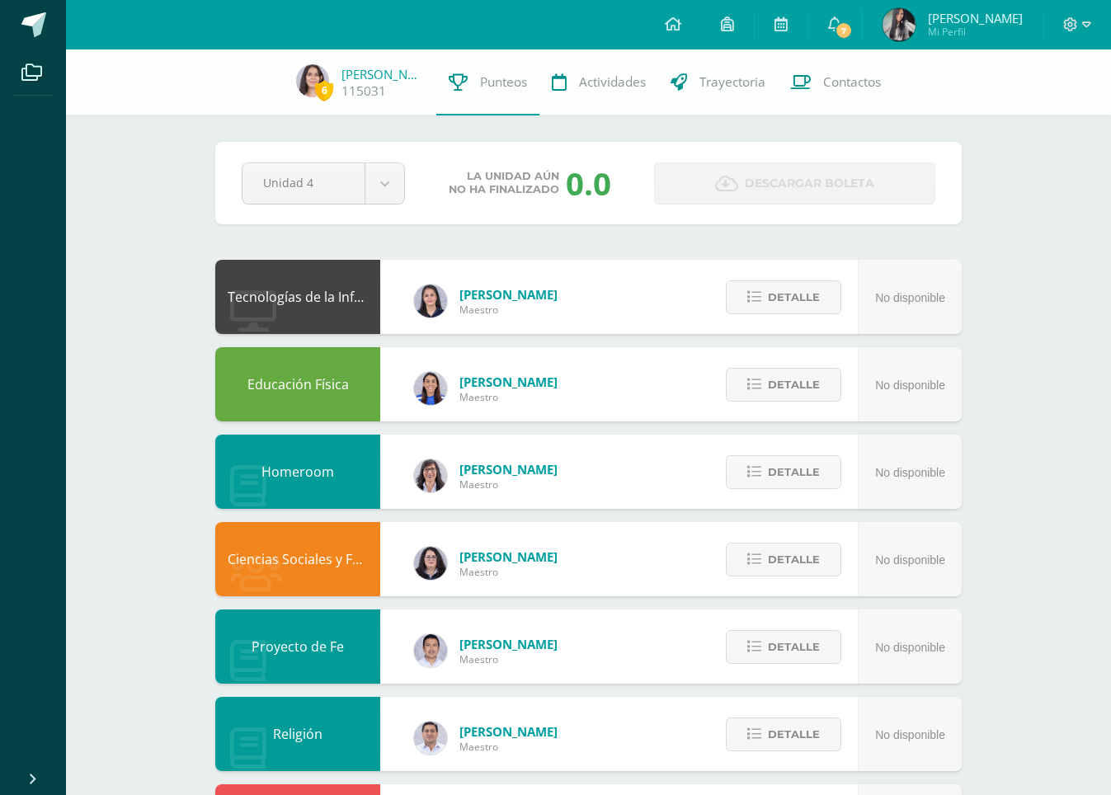
select select "Unidad 3"
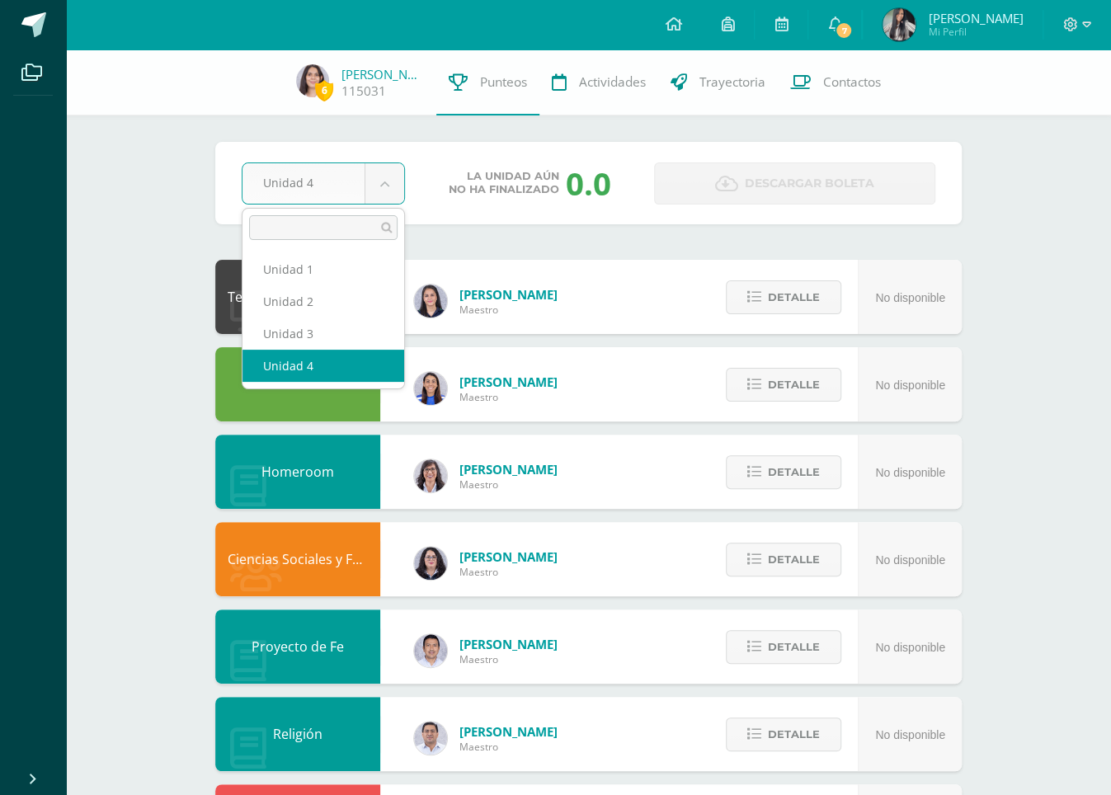
click at [394, 182] on body "Archivos Cerrar panel Configuración Cerrar sesión María Malú Mi Perfil 7 7 Avis…" at bounding box center [555, 796] width 1111 height 1592
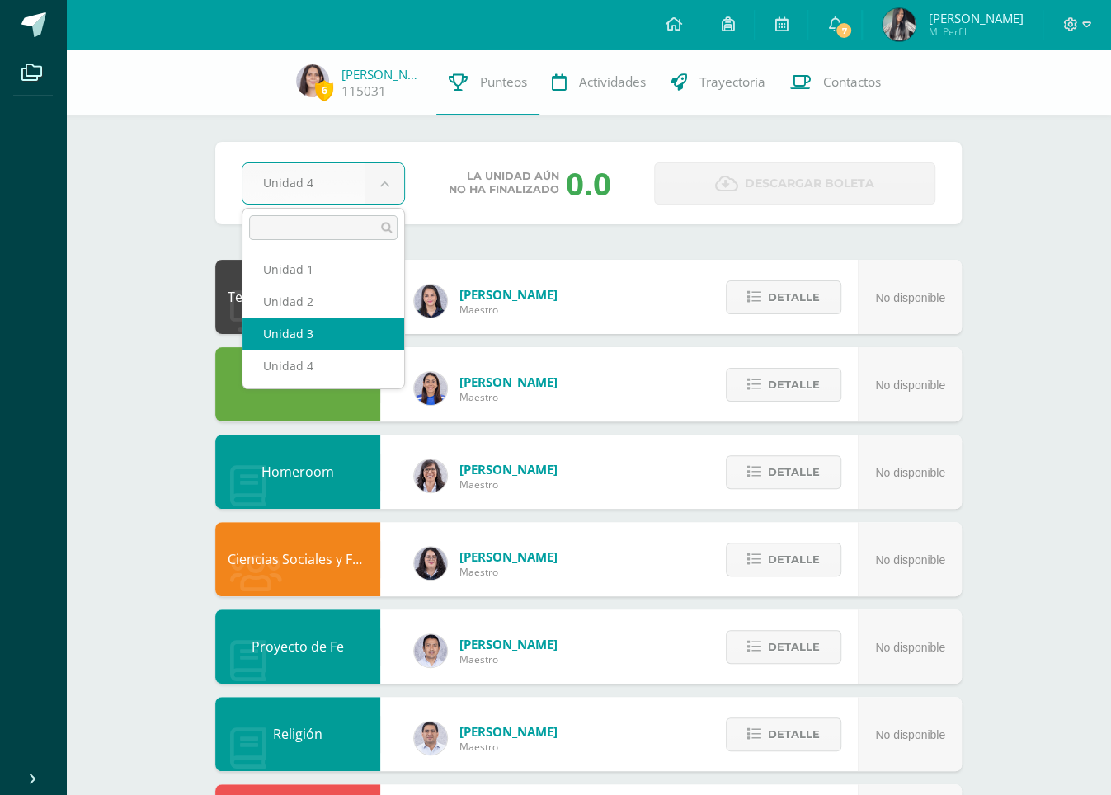
drag, startPoint x: 367, startPoint y: 323, endPoint x: 359, endPoint y: 320, distance: 8.9
select select "Unidad 3"
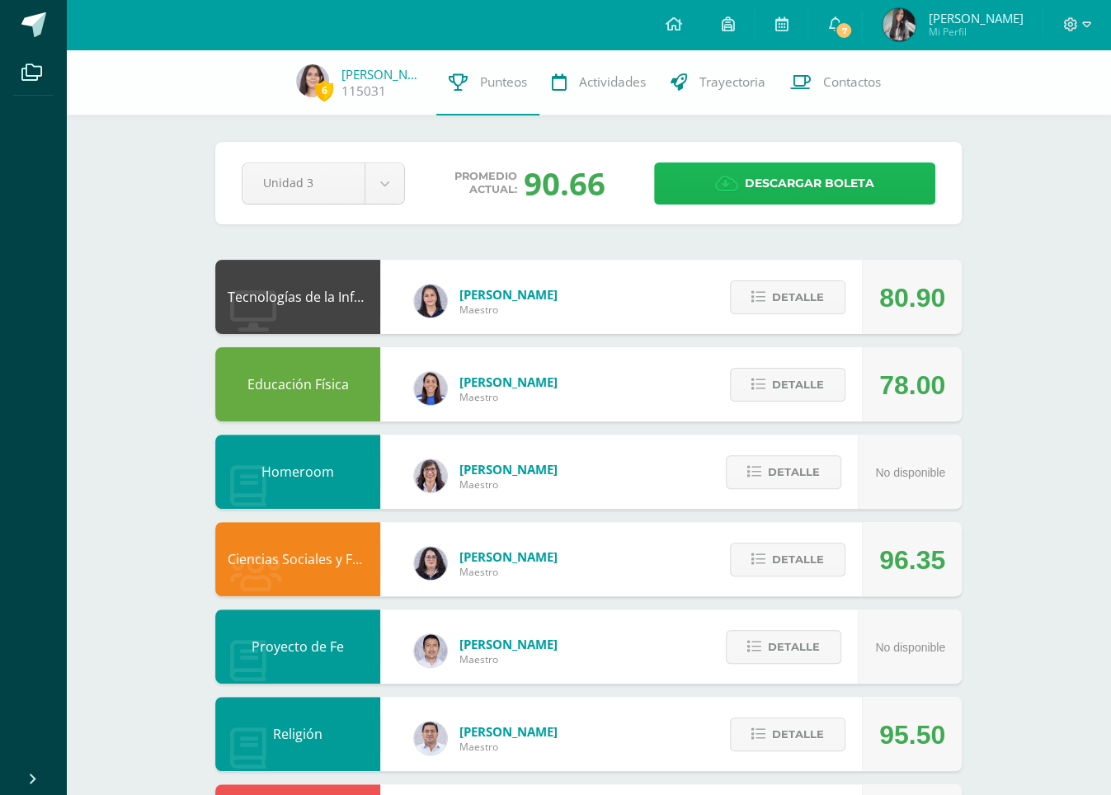
click at [868, 192] on span "Descargar boleta" at bounding box center [810, 183] width 130 height 40
click at [952, 29] on span "María Malú Mi Perfil" at bounding box center [952, 24] width 147 height 33
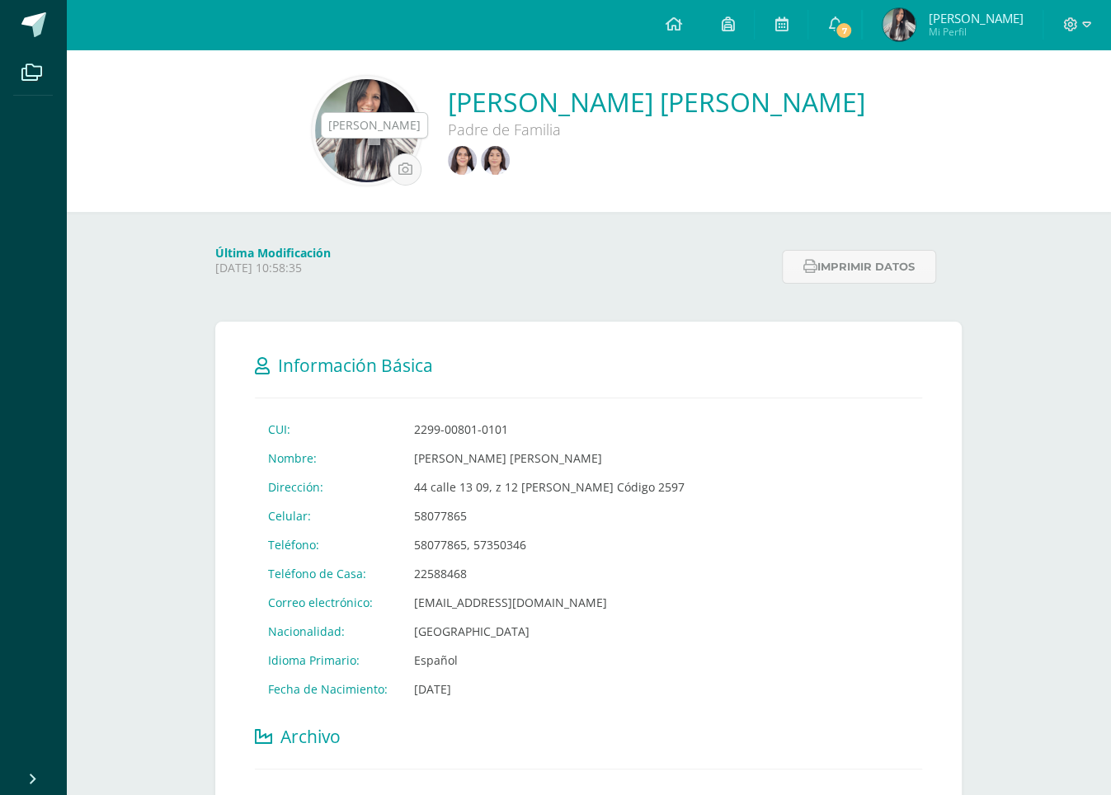
click at [448, 158] on img at bounding box center [462, 160] width 29 height 29
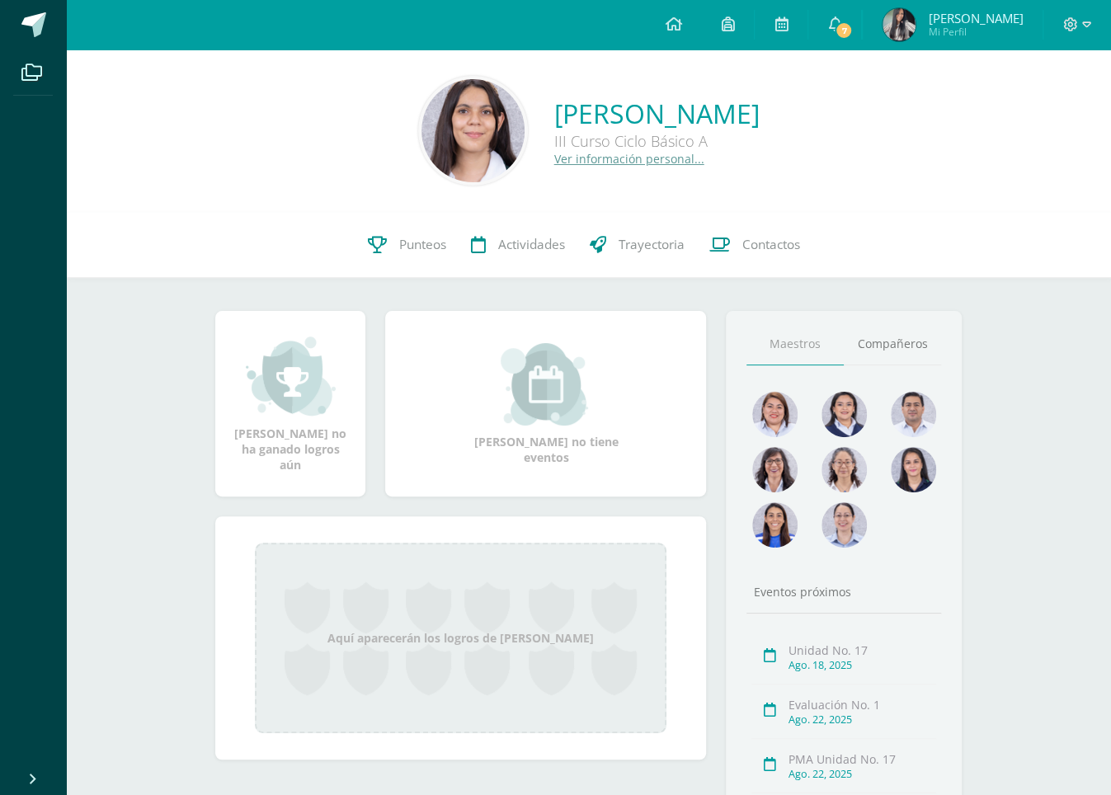
click at [979, 31] on span "Mi Perfil" at bounding box center [975, 32] width 95 height 14
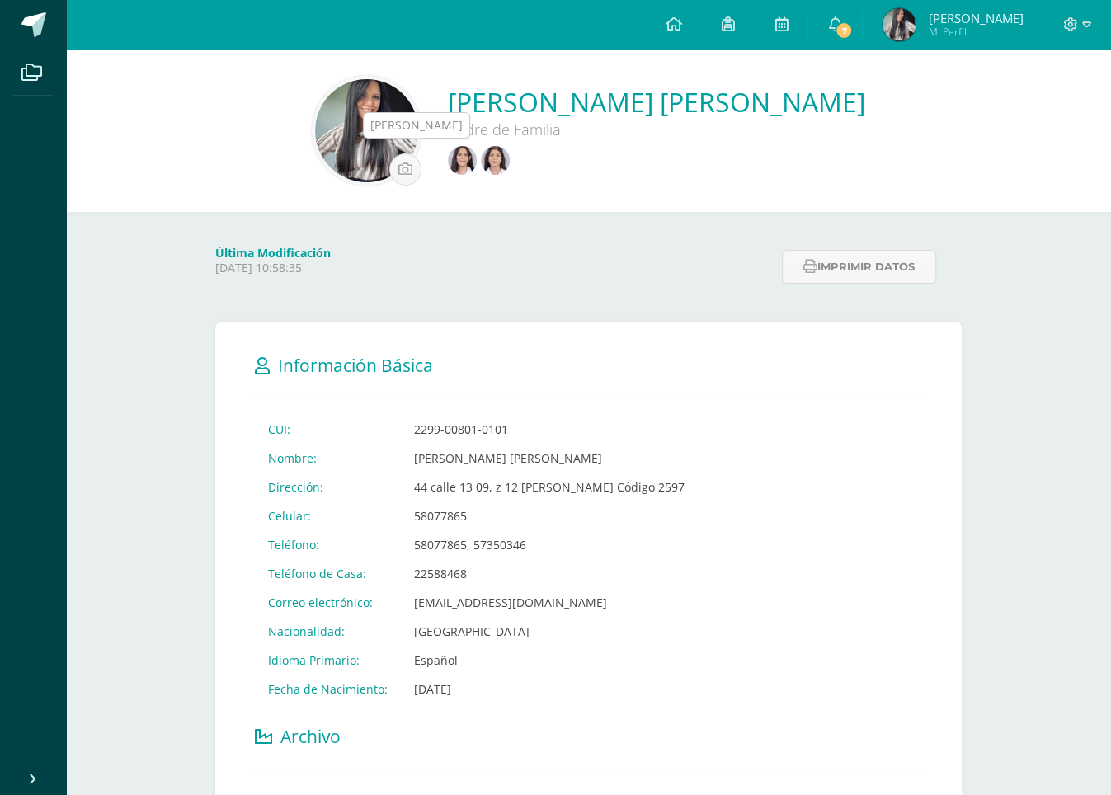
click at [481, 156] on img at bounding box center [495, 160] width 29 height 29
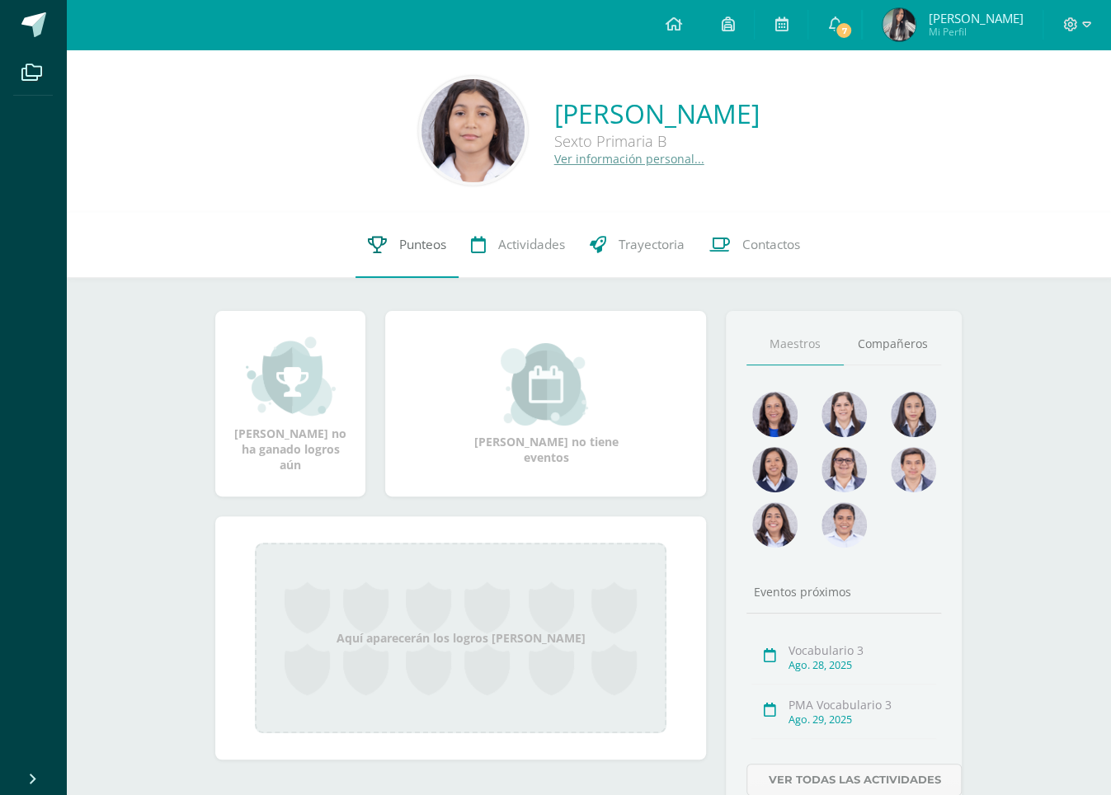
click at [422, 242] on span "Punteos" at bounding box center [422, 244] width 47 height 17
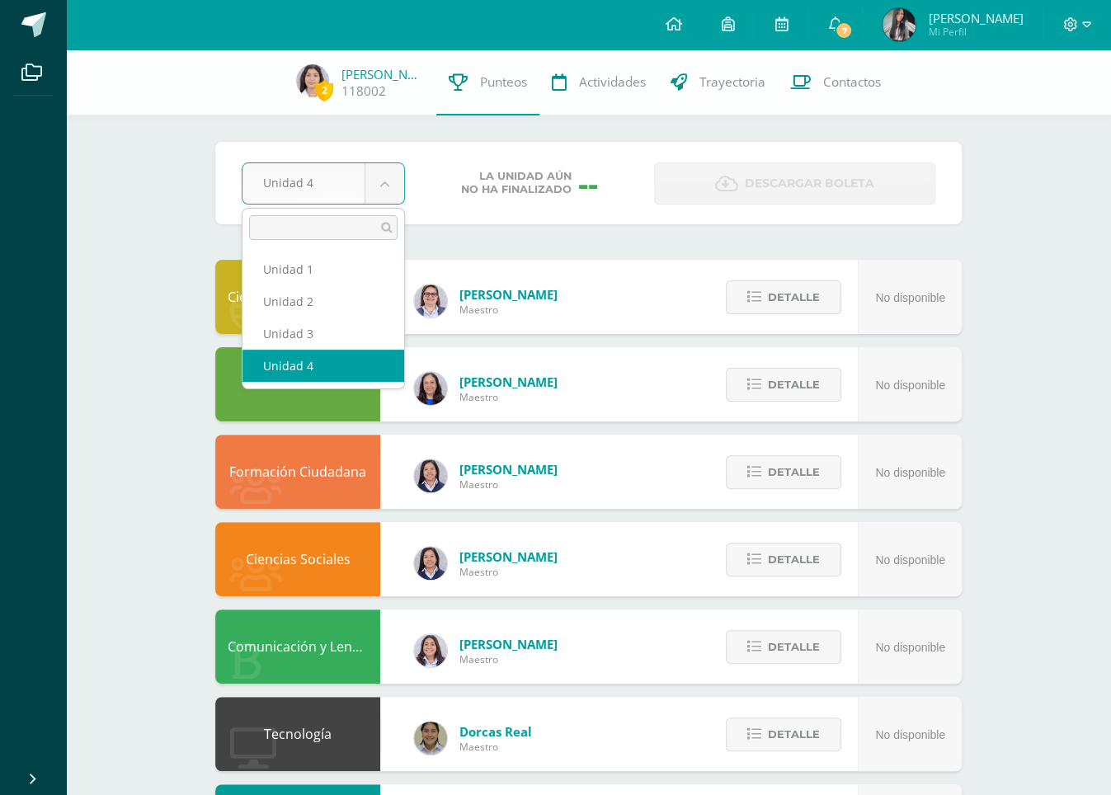
click at [387, 192] on body "Archivos Cerrar panel Configuración Cerrar sesión María Malú Mi Perfil 7 7 Avis…" at bounding box center [555, 752] width 1111 height 1504
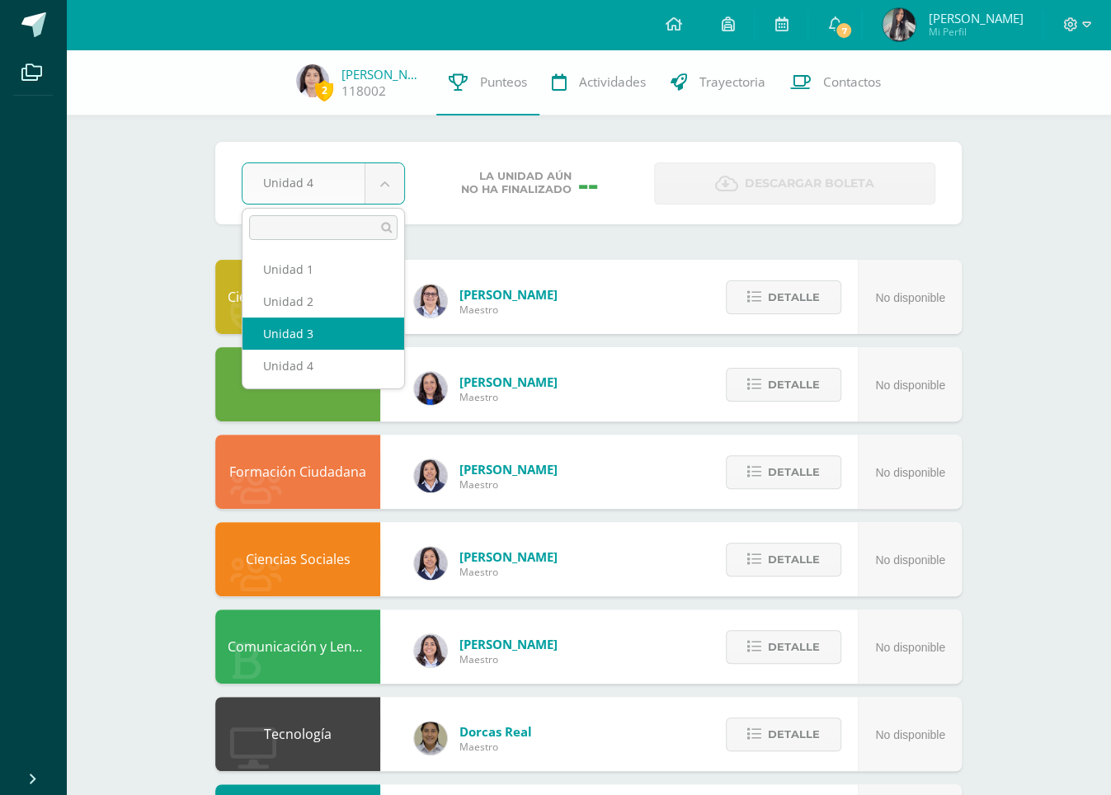
select select "Unidad 3"
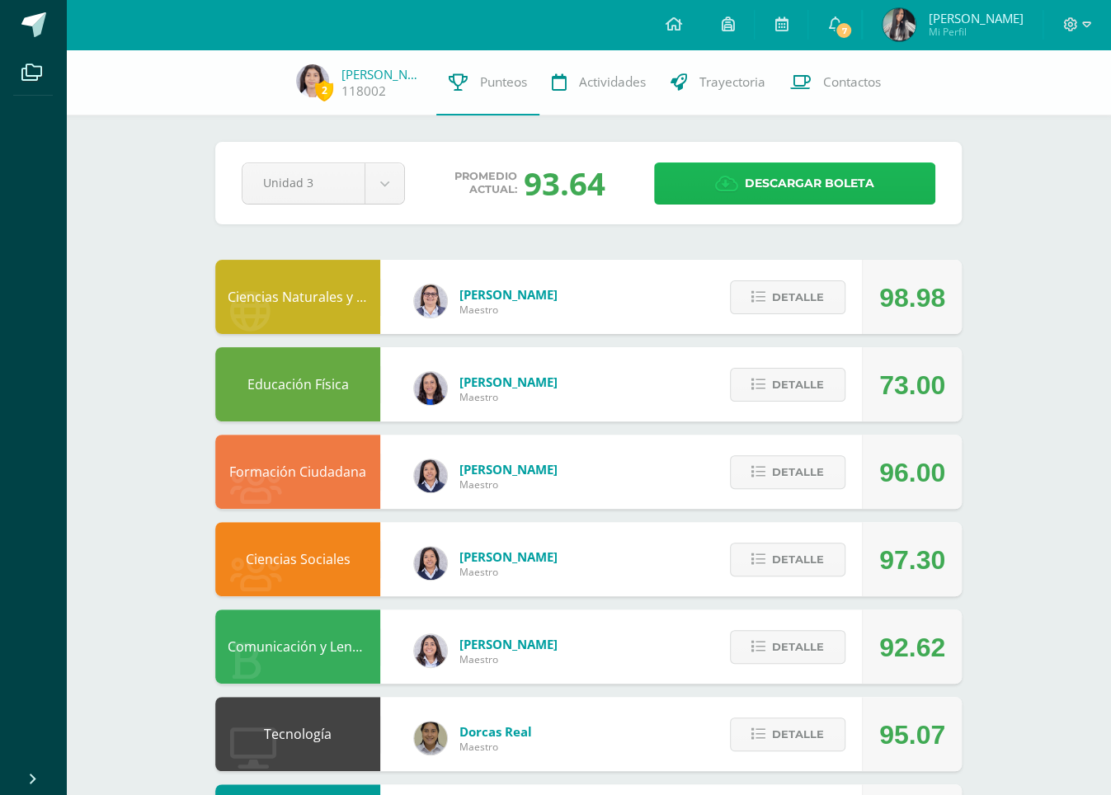
click at [860, 194] on span "Descargar boleta" at bounding box center [810, 183] width 130 height 40
click at [960, 23] on span "[PERSON_NAME]" at bounding box center [975, 18] width 95 height 17
click at [916, 31] on img at bounding box center [899, 24] width 33 height 33
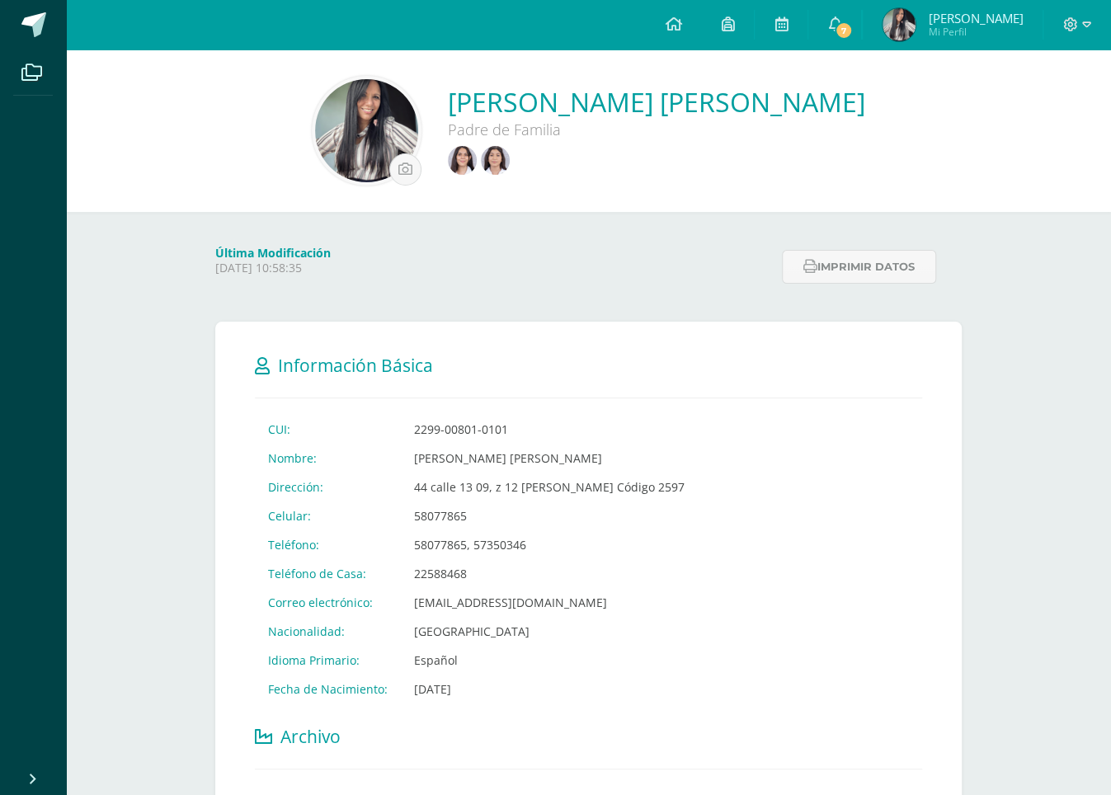
click at [973, 26] on span "Mi Perfil" at bounding box center [975, 32] width 95 height 14
click at [448, 162] on img at bounding box center [462, 160] width 29 height 29
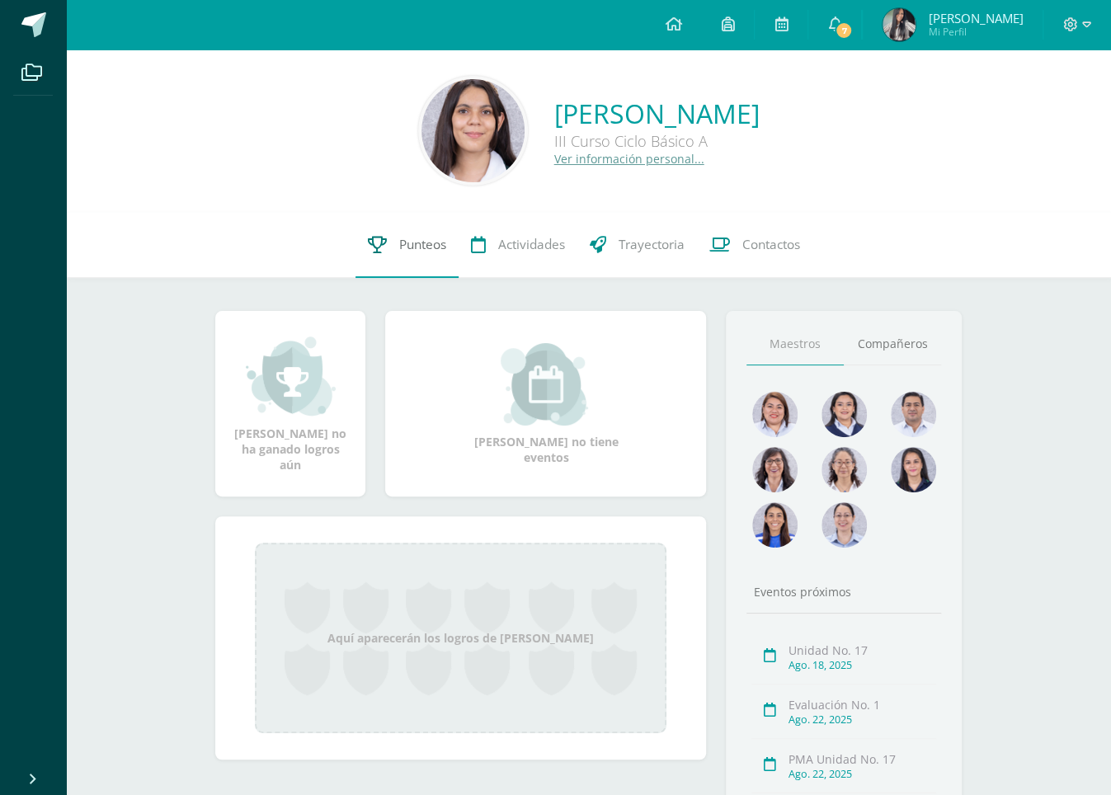
click at [417, 248] on span "Punteos" at bounding box center [422, 244] width 47 height 17
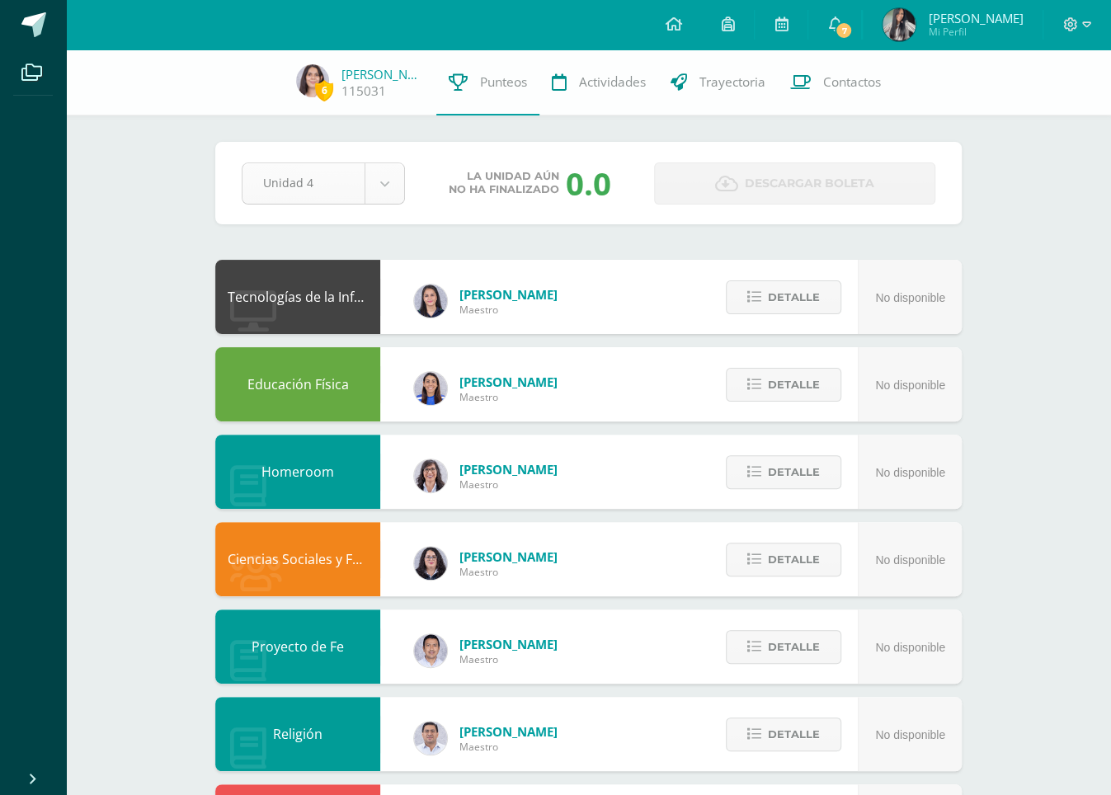
scroll to position [1, 0]
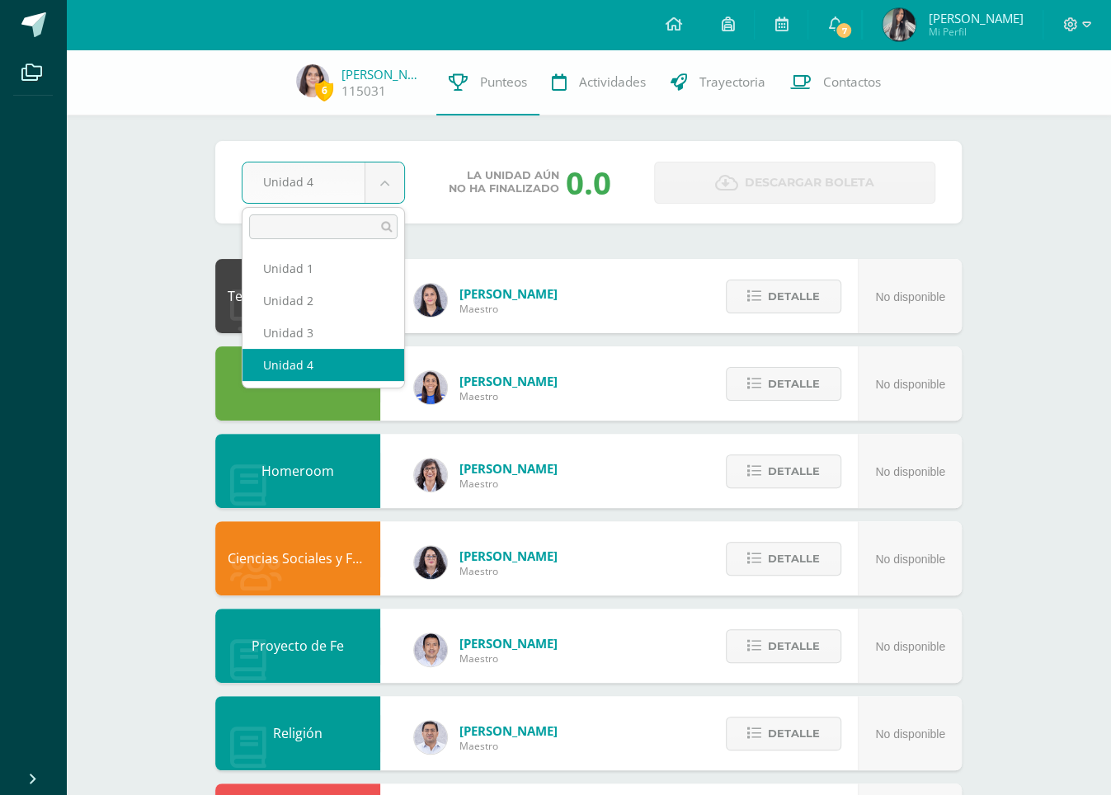
click at [392, 195] on body "Archivos Cerrar panel Configuración Cerrar sesión María Malú Mi Perfil 7 7 Avis…" at bounding box center [555, 795] width 1111 height 1592
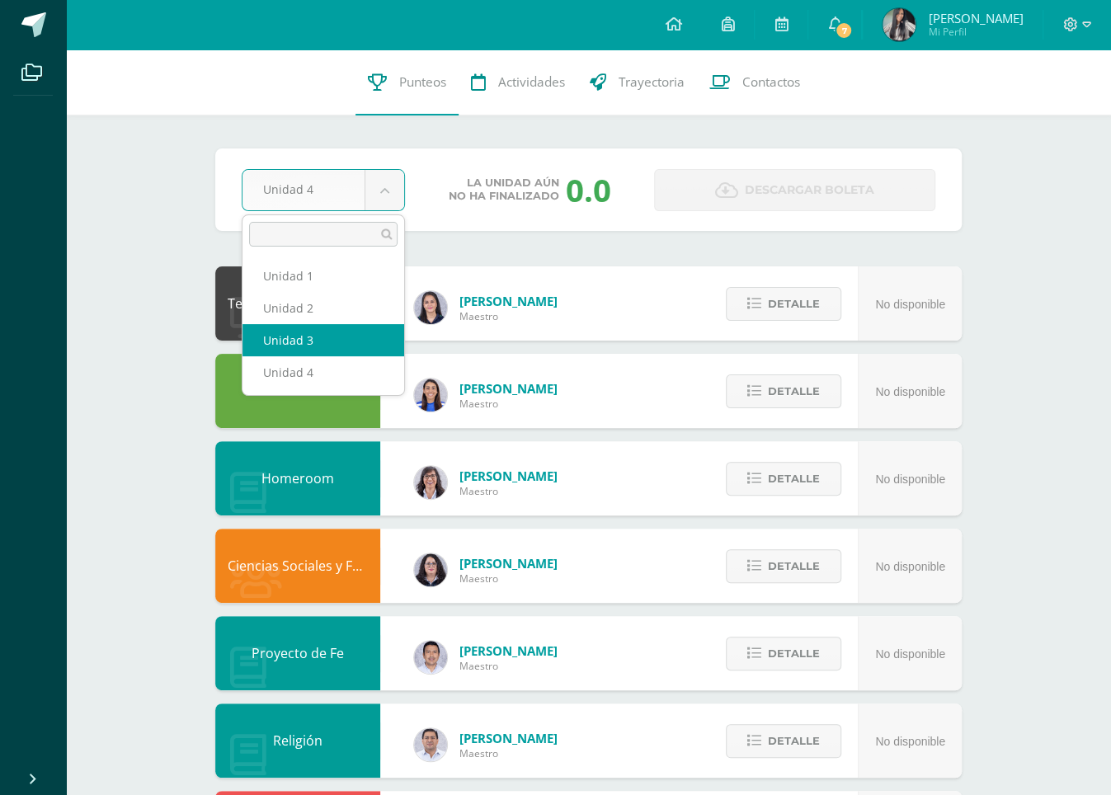
select select "Unidad 3"
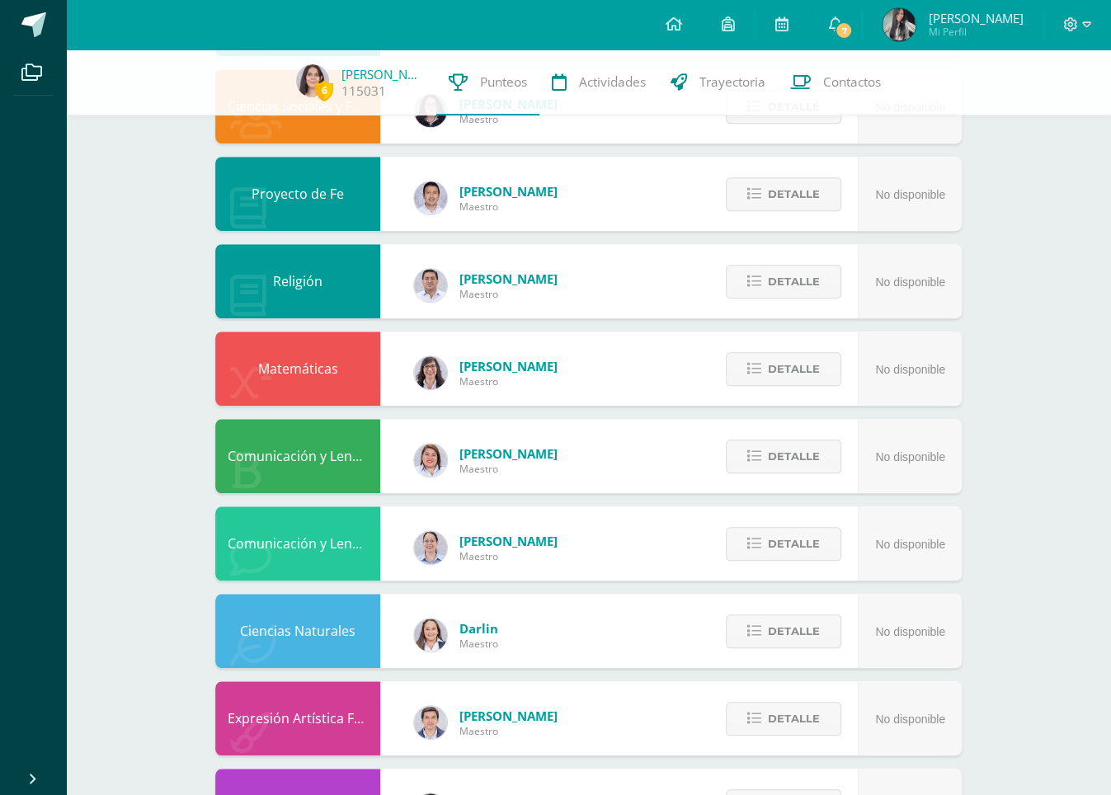
scroll to position [485, 0]
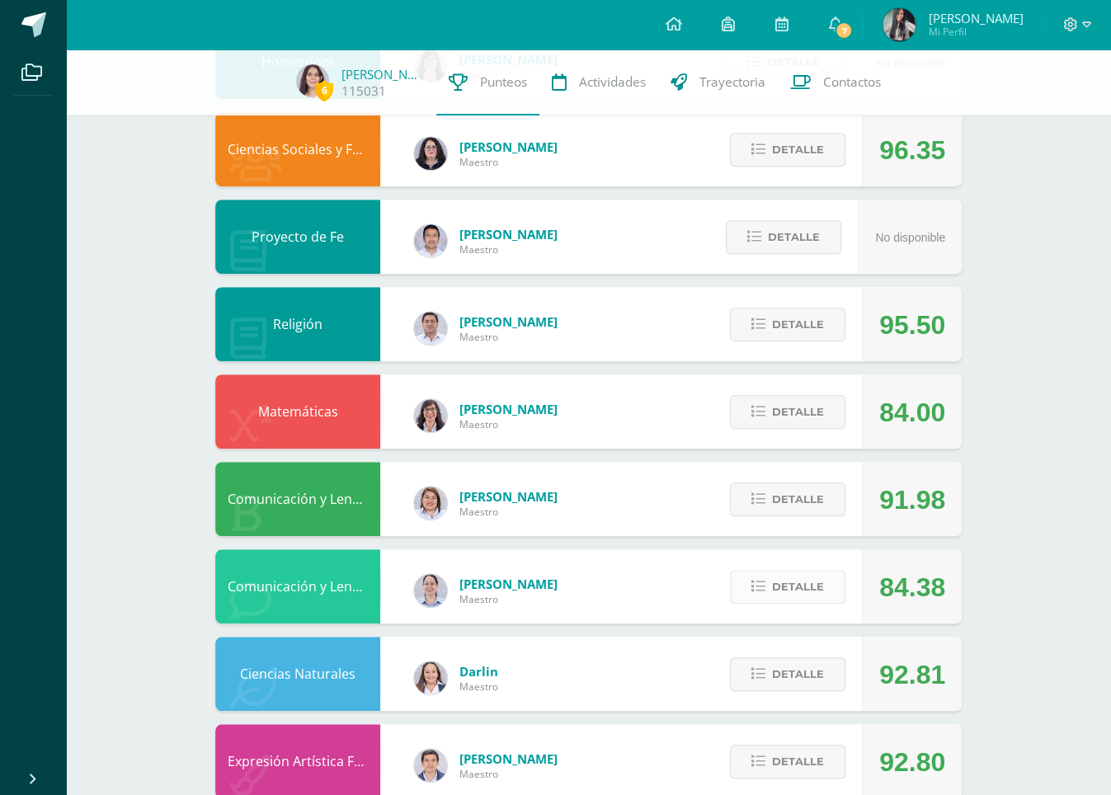
scroll to position [416, 0]
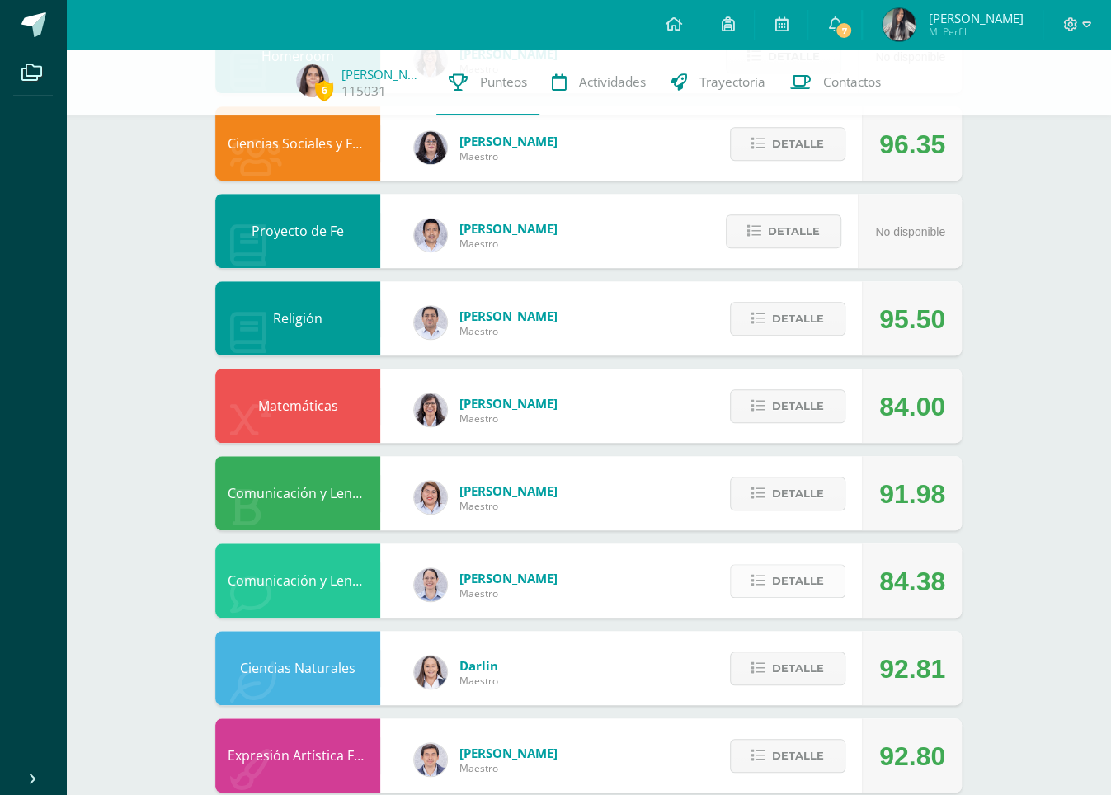
click at [811, 575] on span "Detalle" at bounding box center [798, 581] width 52 height 31
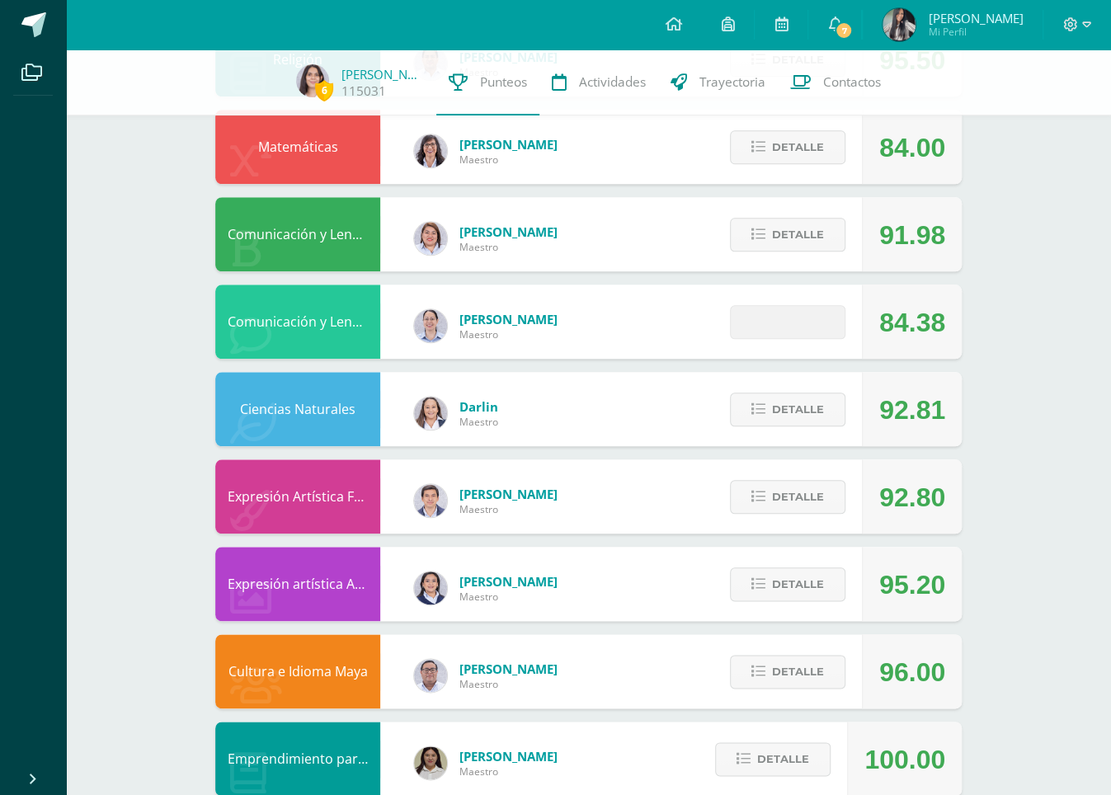
scroll to position [684, 0]
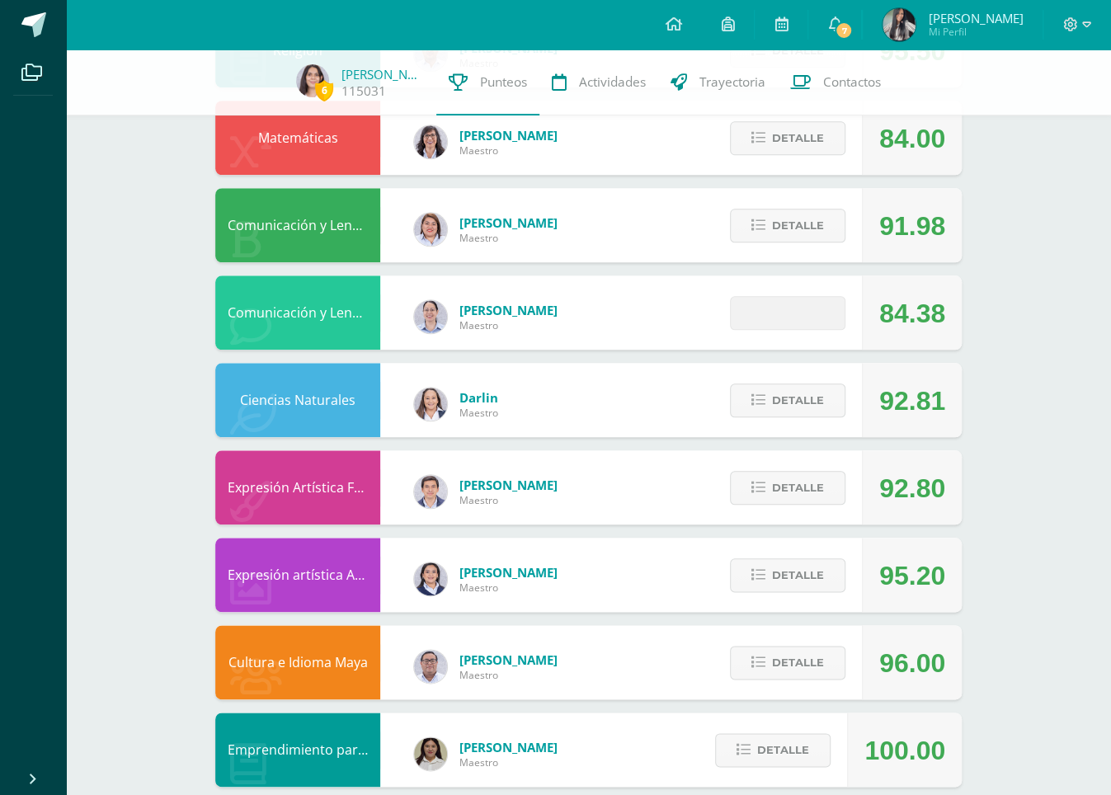
click at [812, 314] on span at bounding box center [788, 313] width 80 height 22
click at [778, 312] on span at bounding box center [788, 313] width 80 height 22
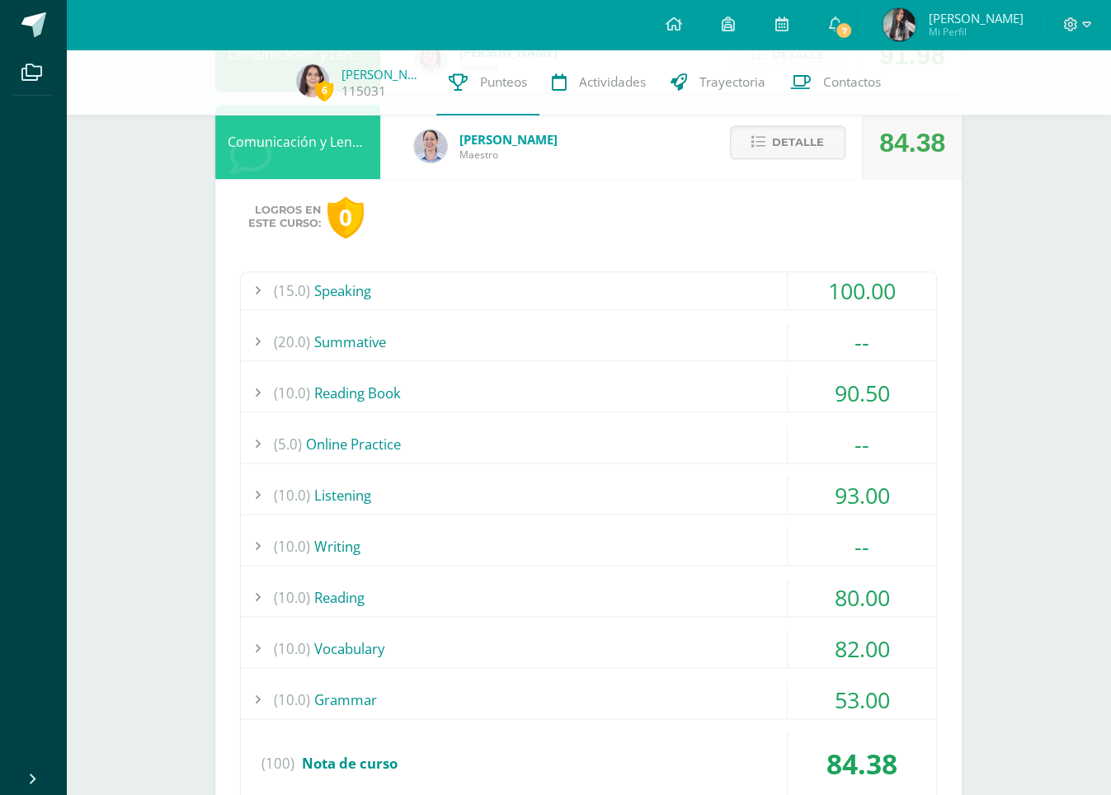
scroll to position [852, 0]
